Goal: Find specific page/section: Find specific page/section

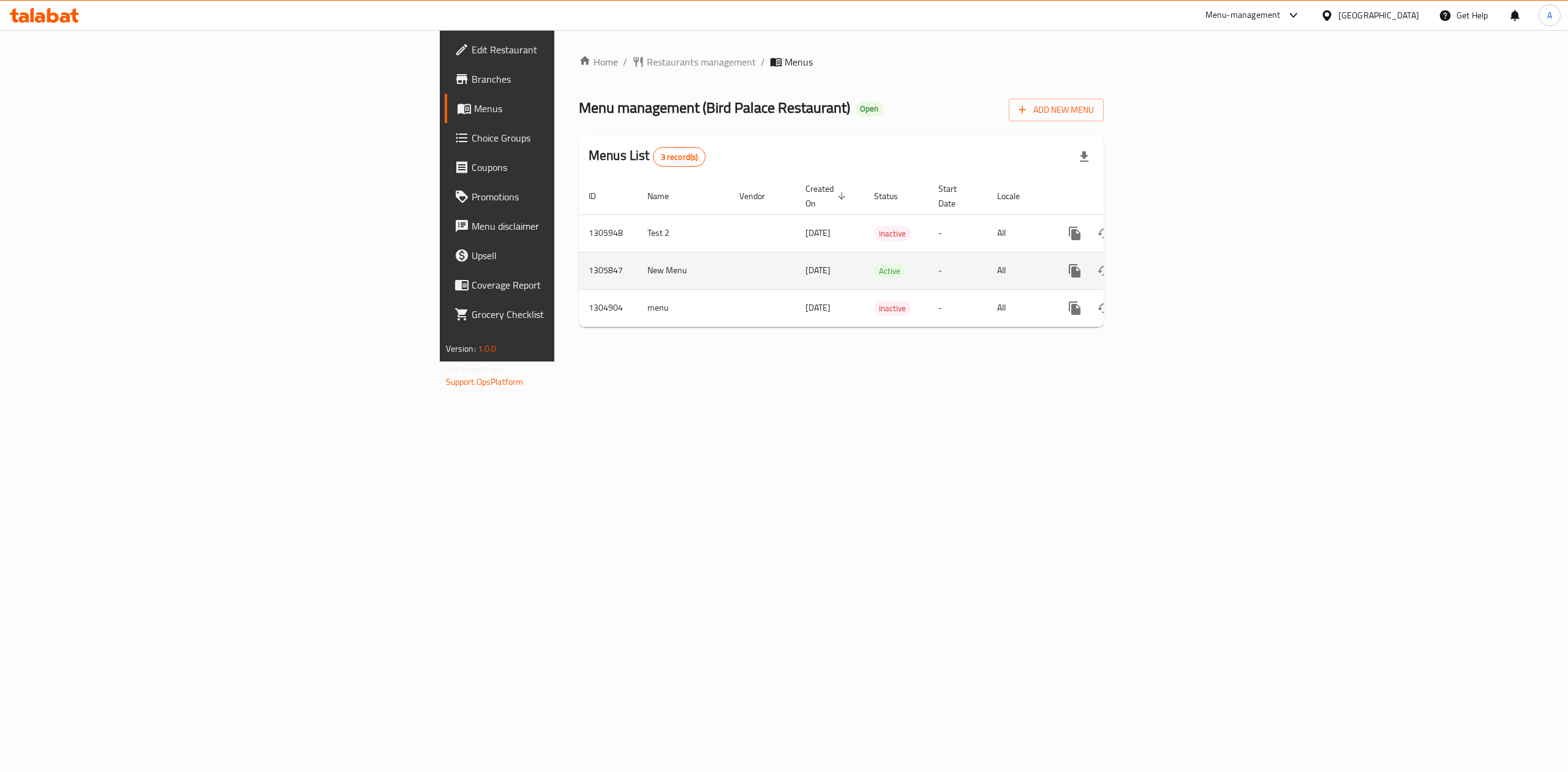
click at [796, 260] on td "[DATE]" at bounding box center [830, 270] width 69 height 38
click at [1169, 266] on icon "enhanced table" at bounding box center [1163, 271] width 11 height 11
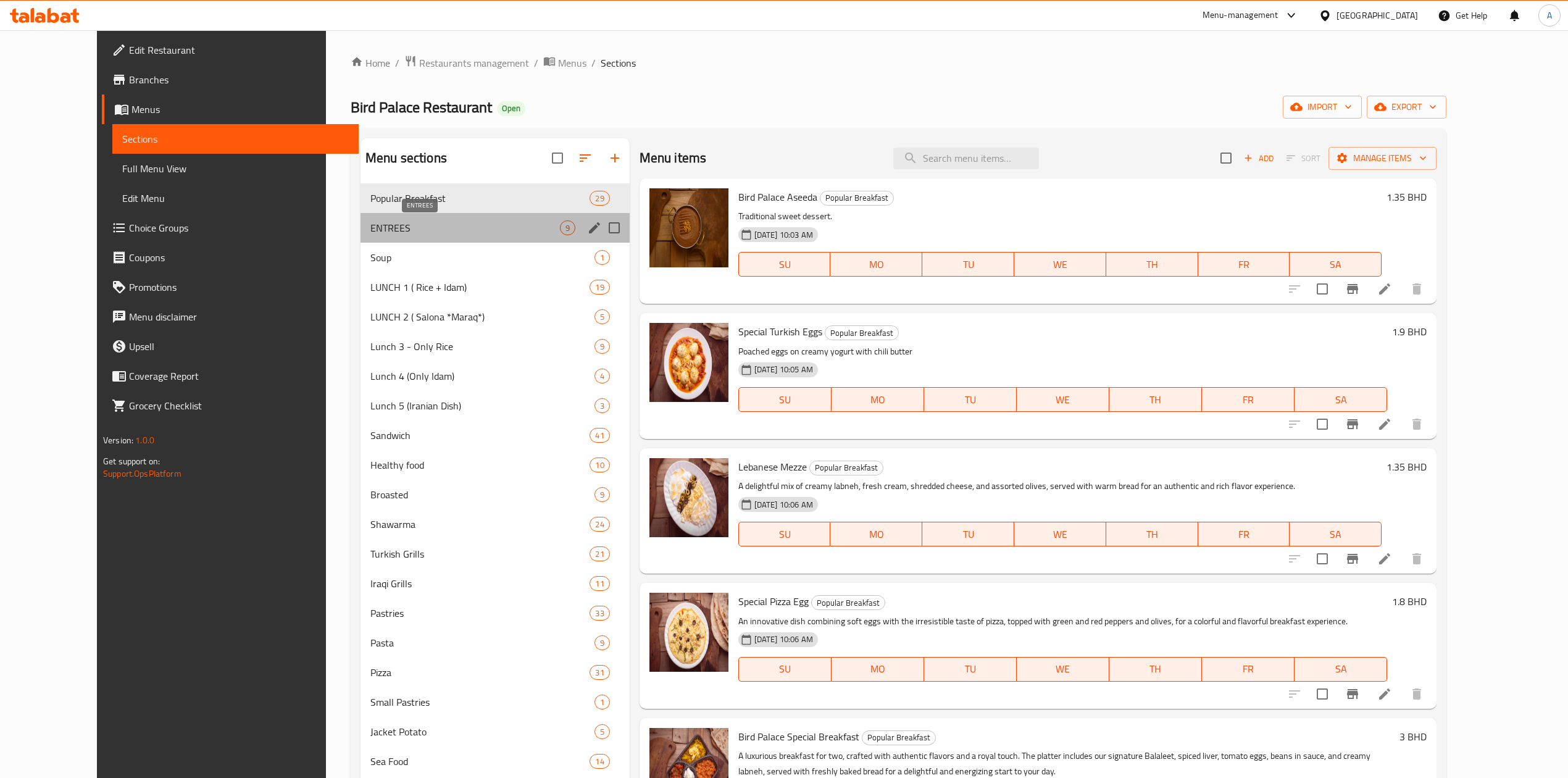
click at [482, 233] on span "ENTREES" at bounding box center [464, 228] width 189 height 15
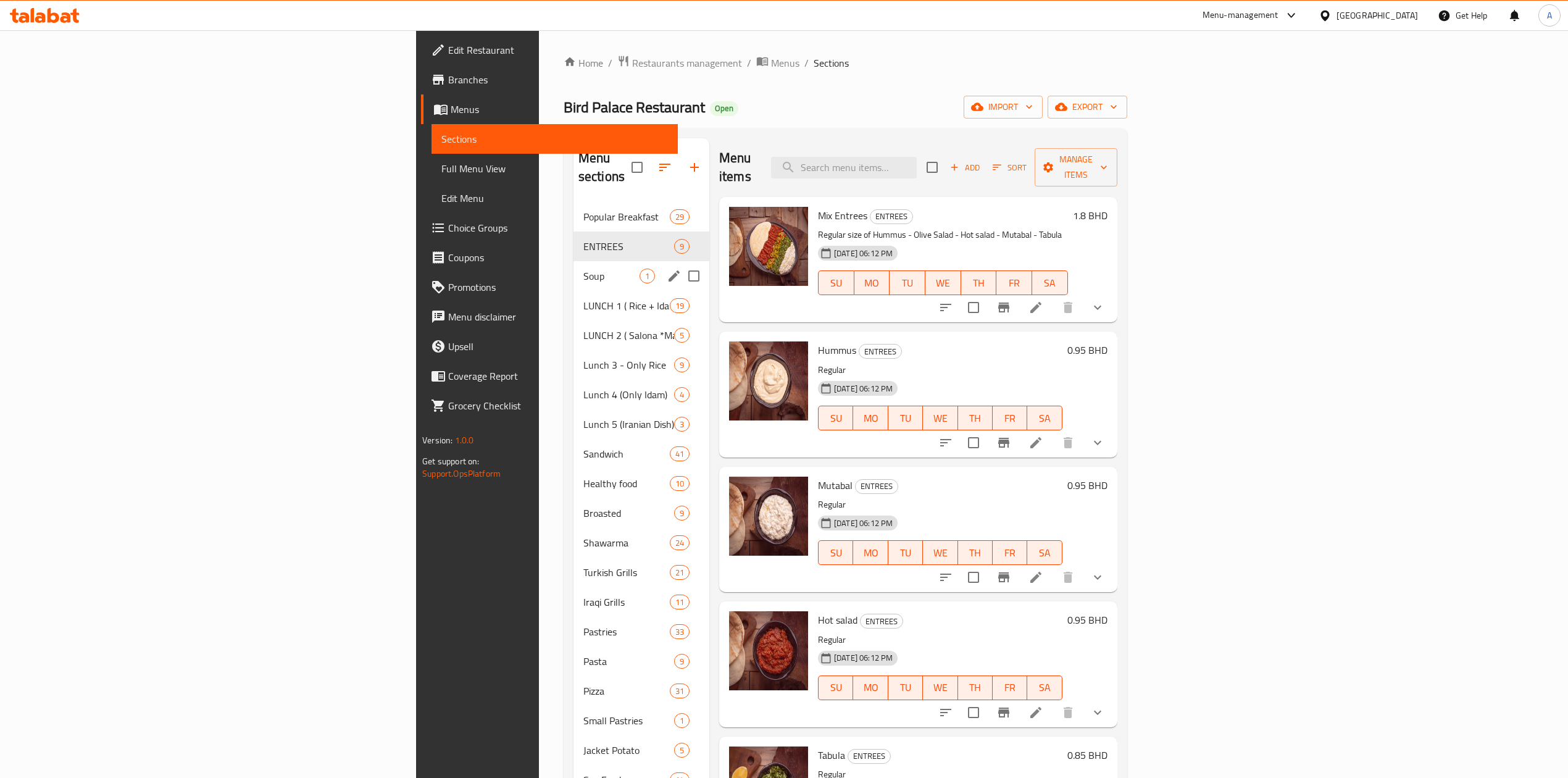
click at [573, 269] on div "Soup 1" at bounding box center [640, 276] width 136 height 30
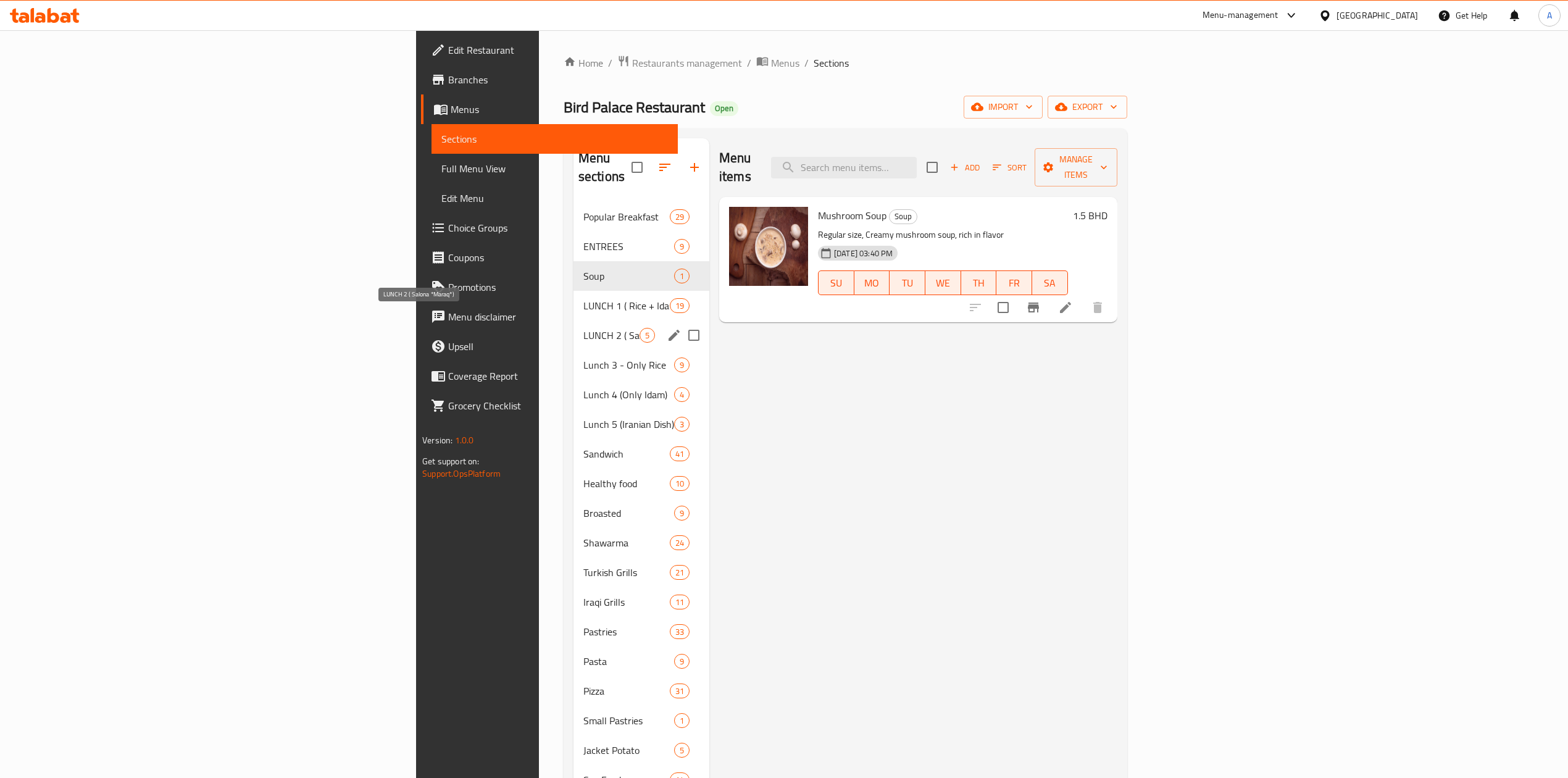
click at [583, 328] on span "LUNCH 2 ( Salona *Maraq*)" at bounding box center [611, 335] width 56 height 15
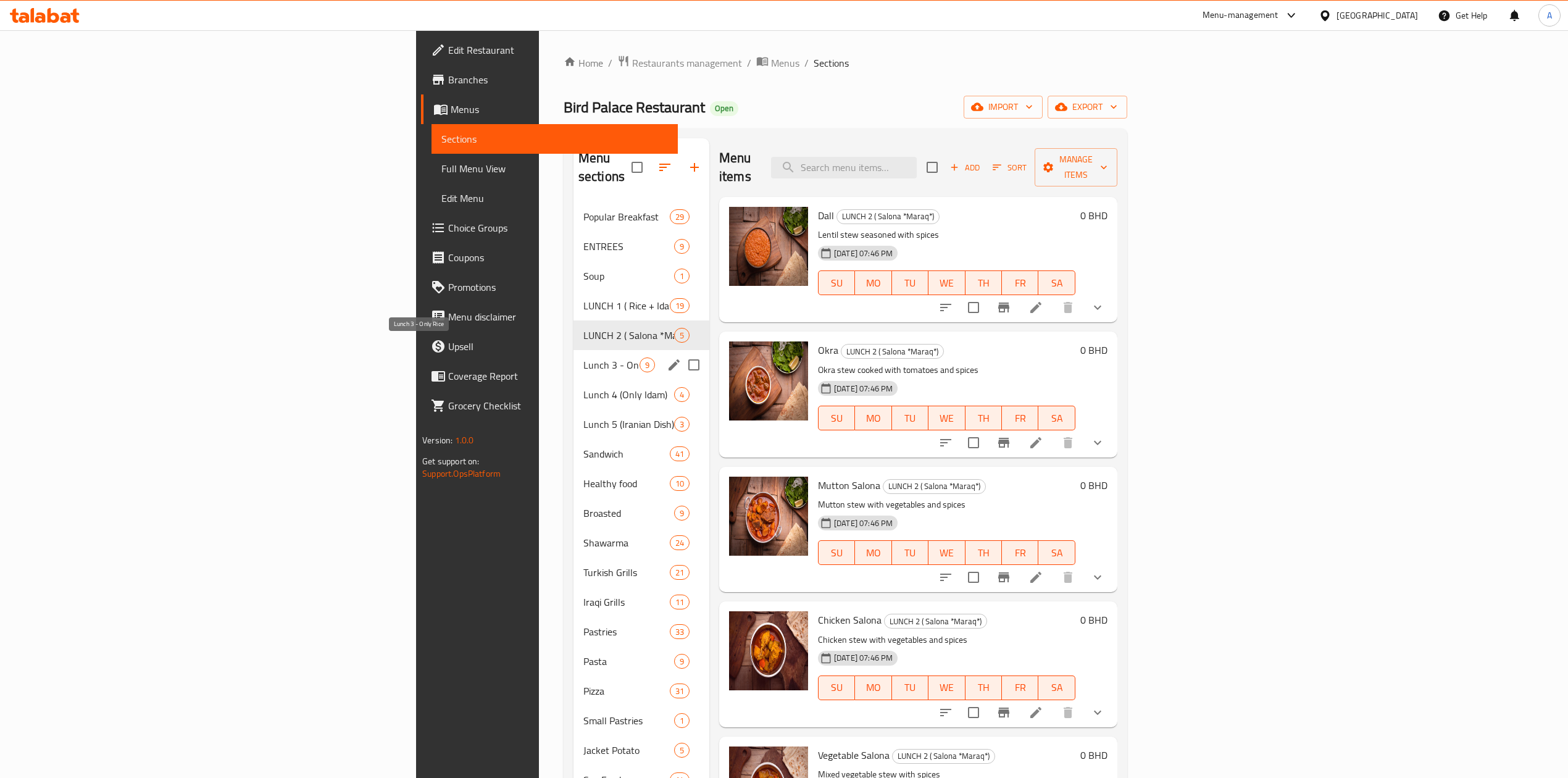
click at [583, 357] on span "Lunch 3 - Only Rice" at bounding box center [611, 365] width 56 height 15
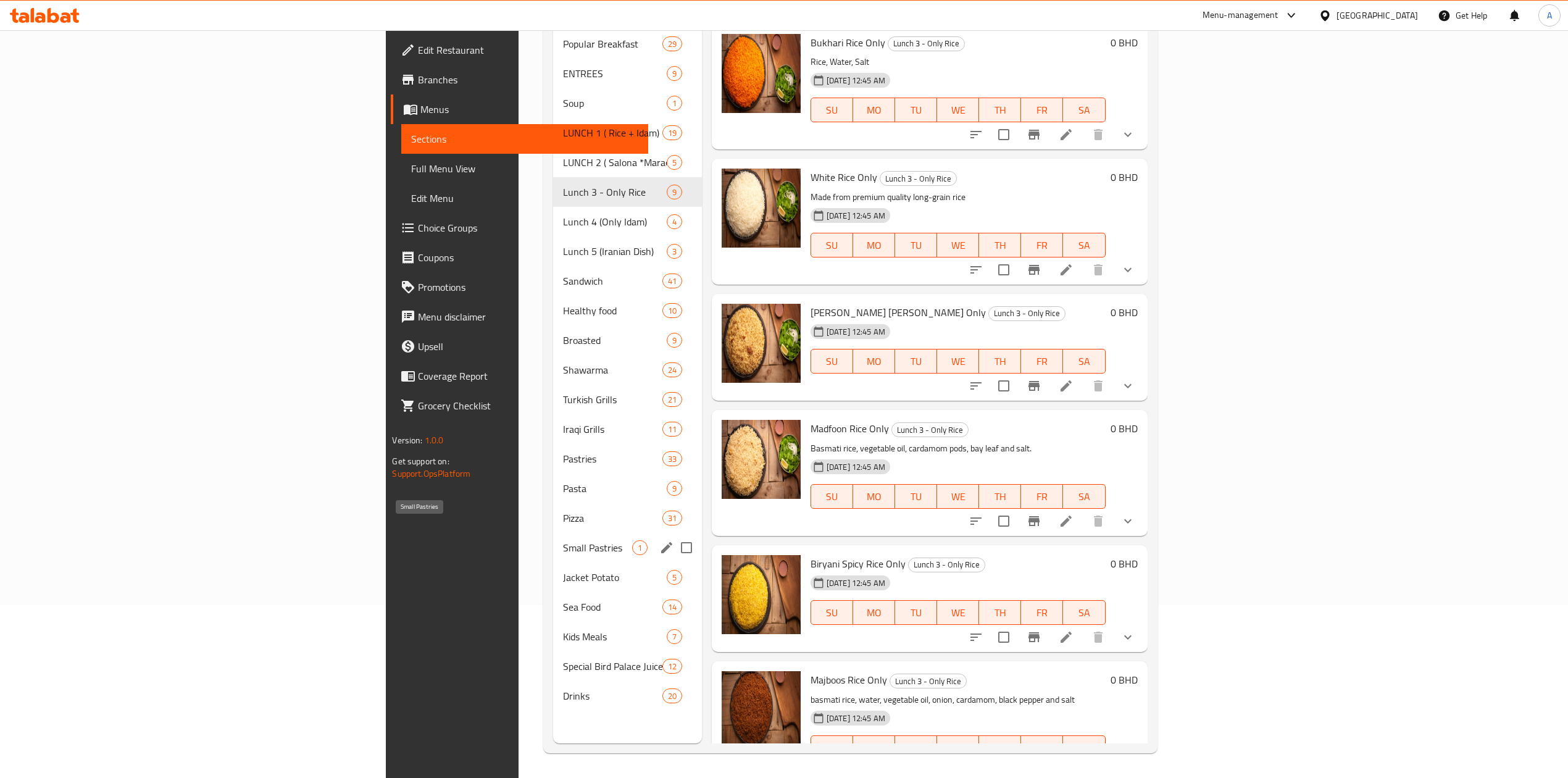
scroll to position [91, 0]
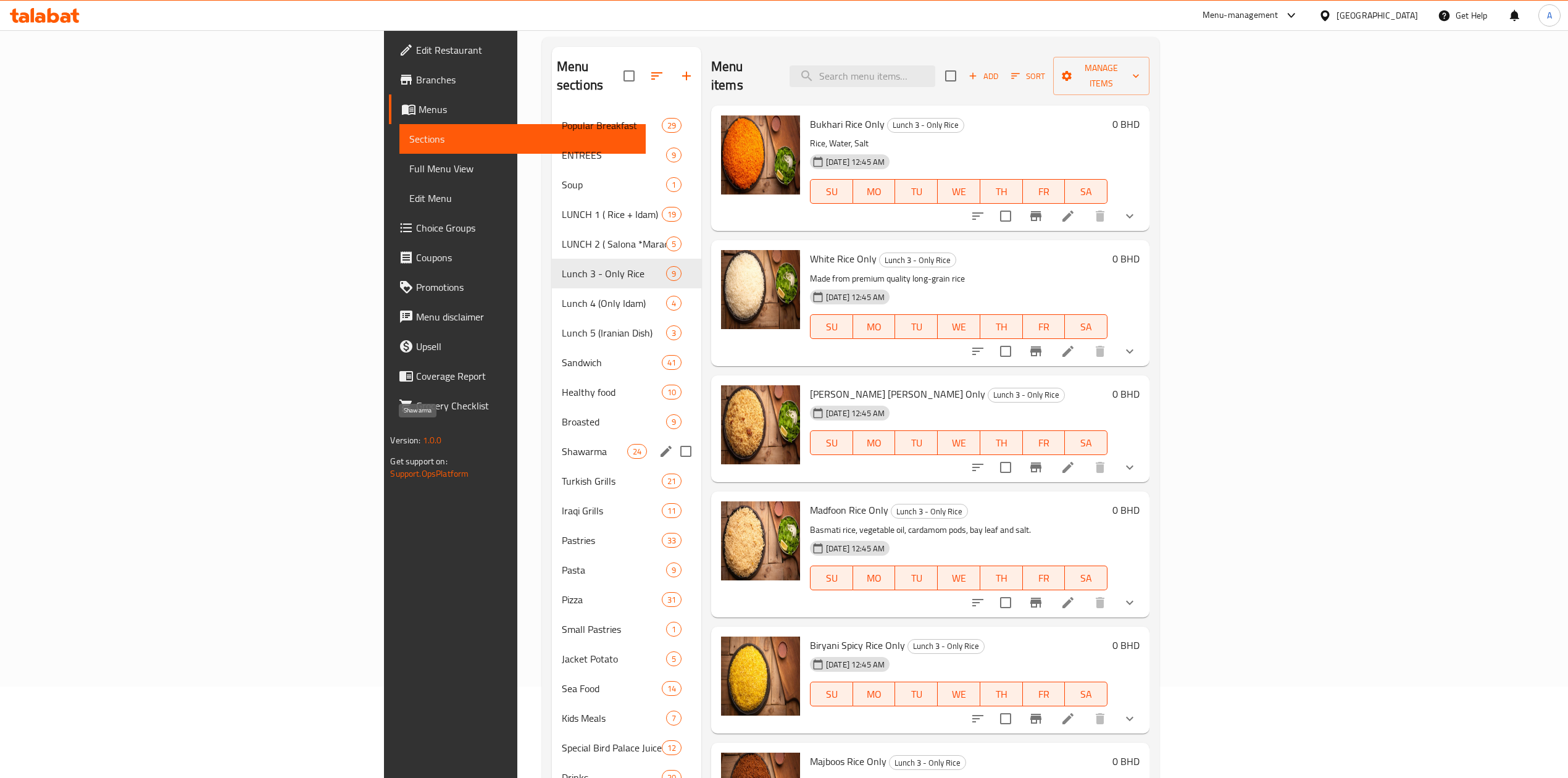
click at [552, 437] on div "Shawarma 24" at bounding box center [627, 451] width 150 height 30
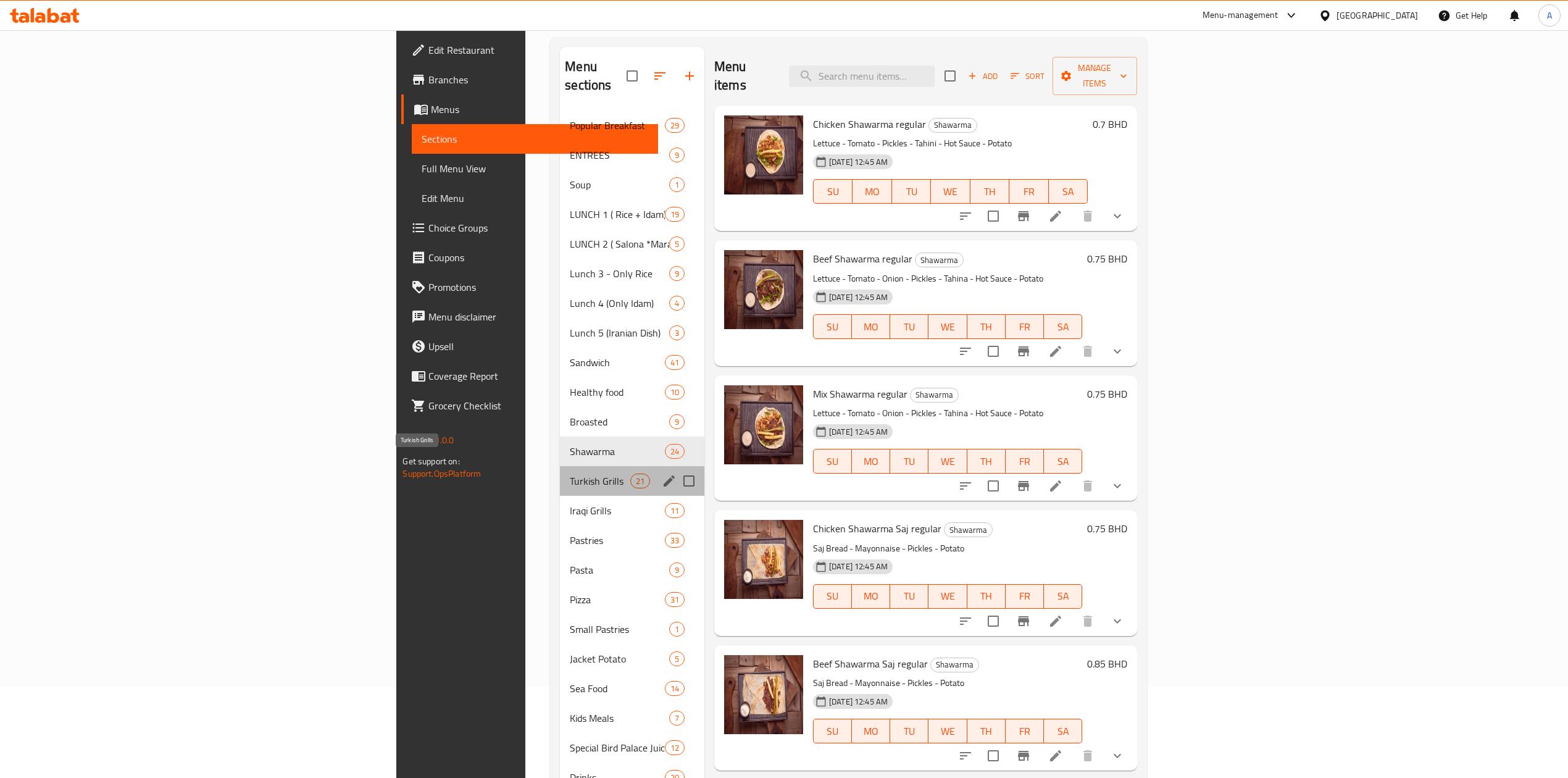
click at [569, 473] on span "Turkish Grills" at bounding box center [599, 481] width 60 height 15
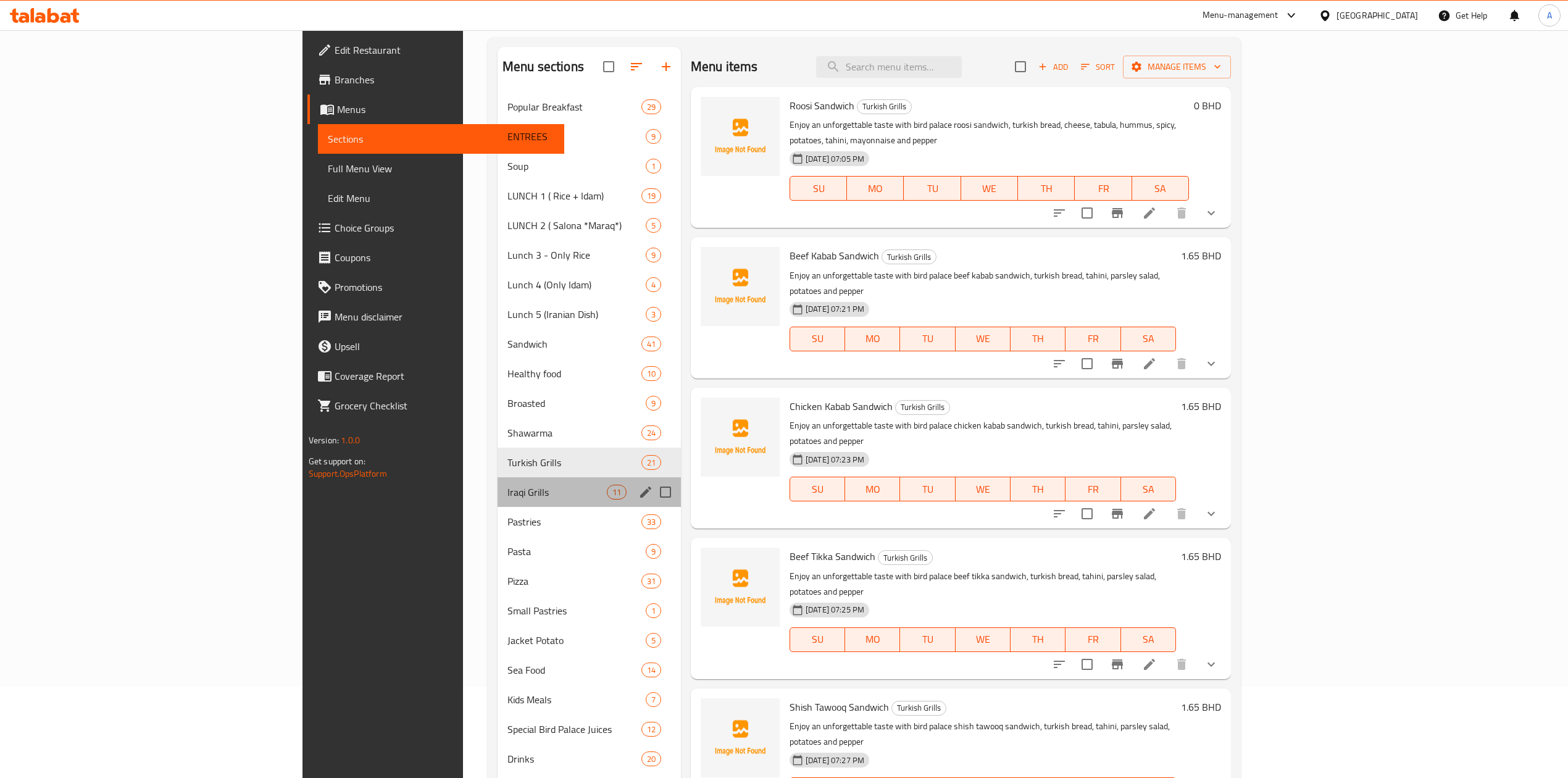
click at [497, 506] on div "Iraqi Grills 11" at bounding box center [589, 492] width 184 height 30
